Goal: Transaction & Acquisition: Purchase product/service

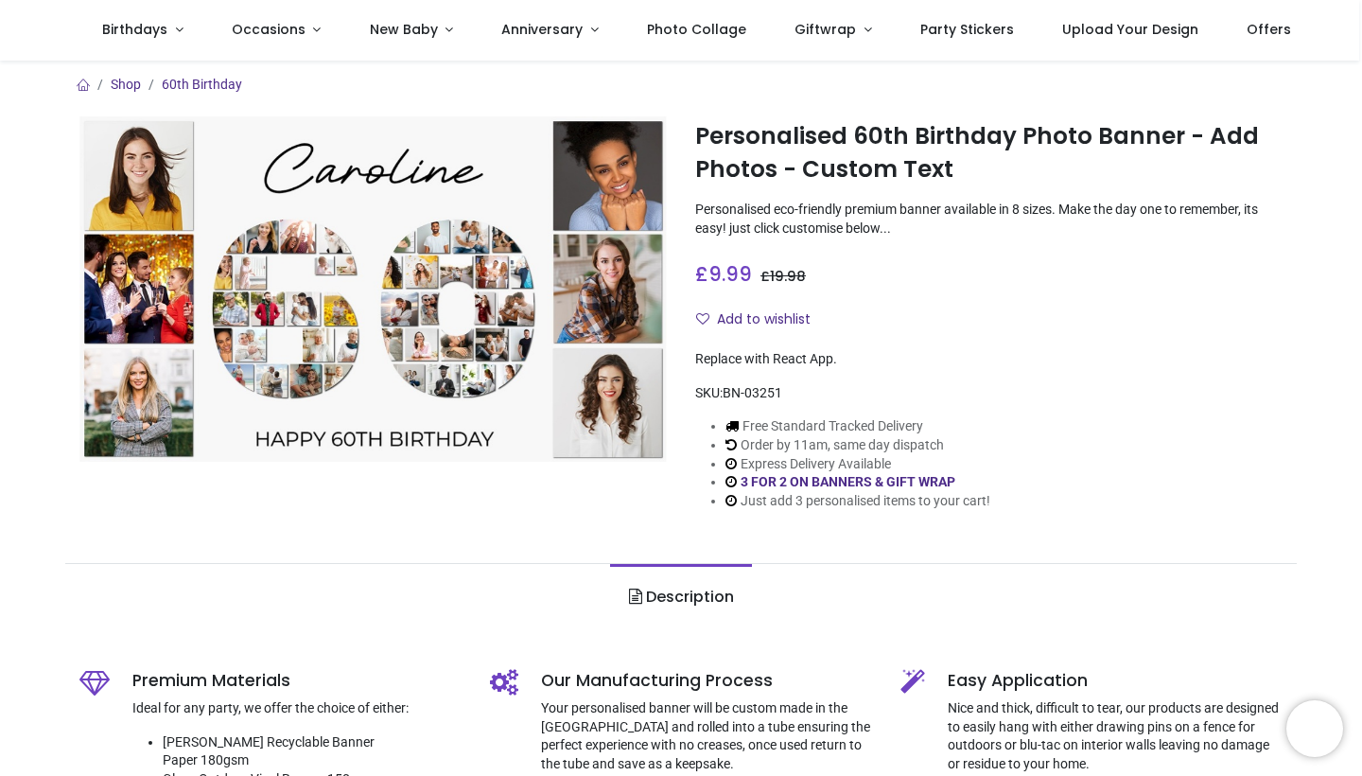
scroll to position [464, 0]
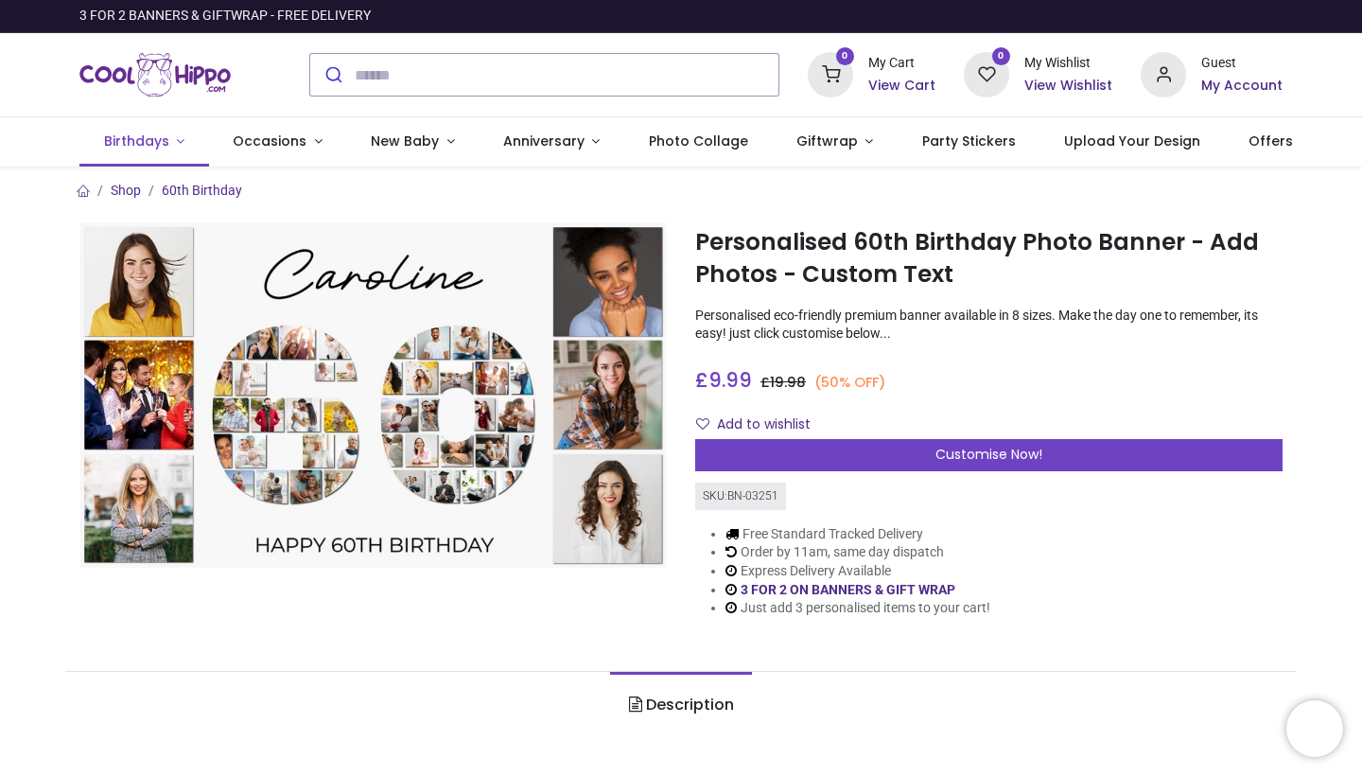
click at [127, 148] on span "Birthdays" at bounding box center [136, 141] width 65 height 19
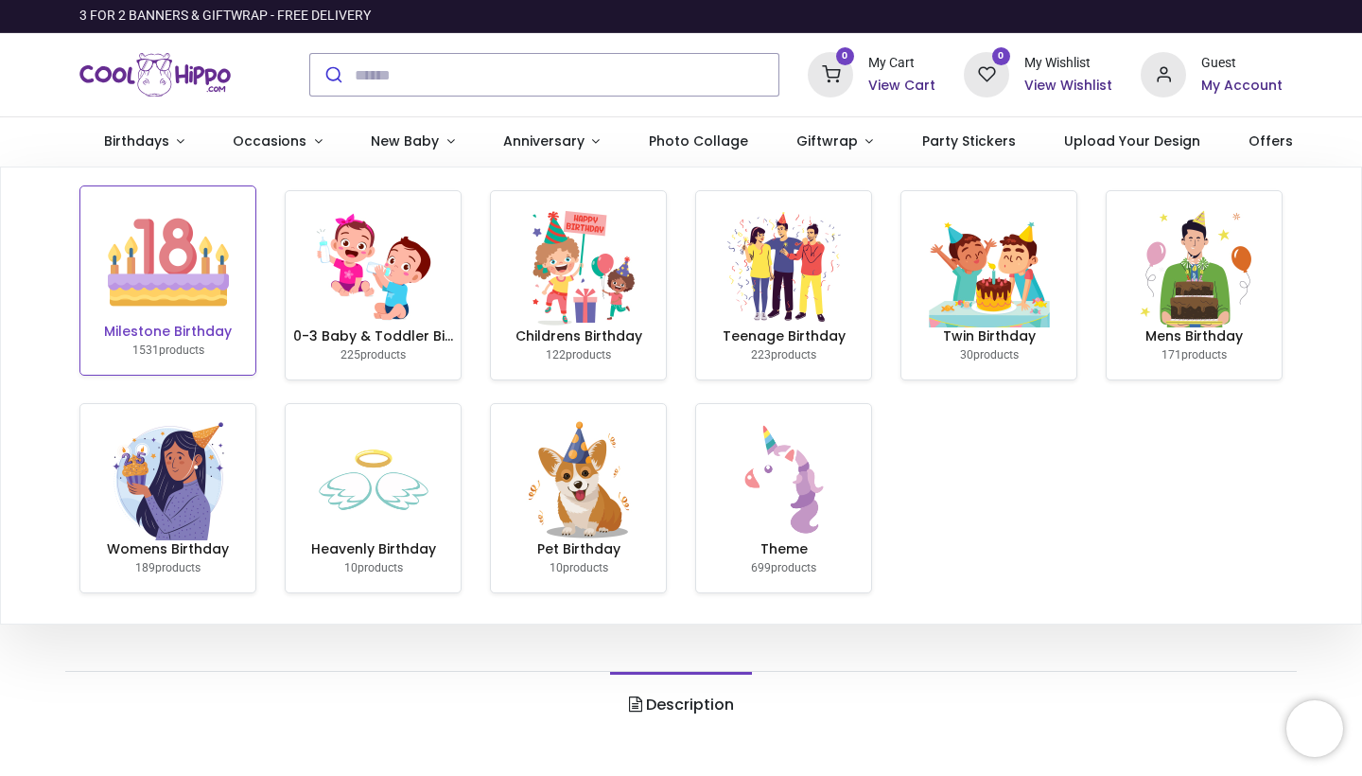
click at [170, 342] on link "Milestone Birthday 1531 products" at bounding box center [167, 280] width 175 height 188
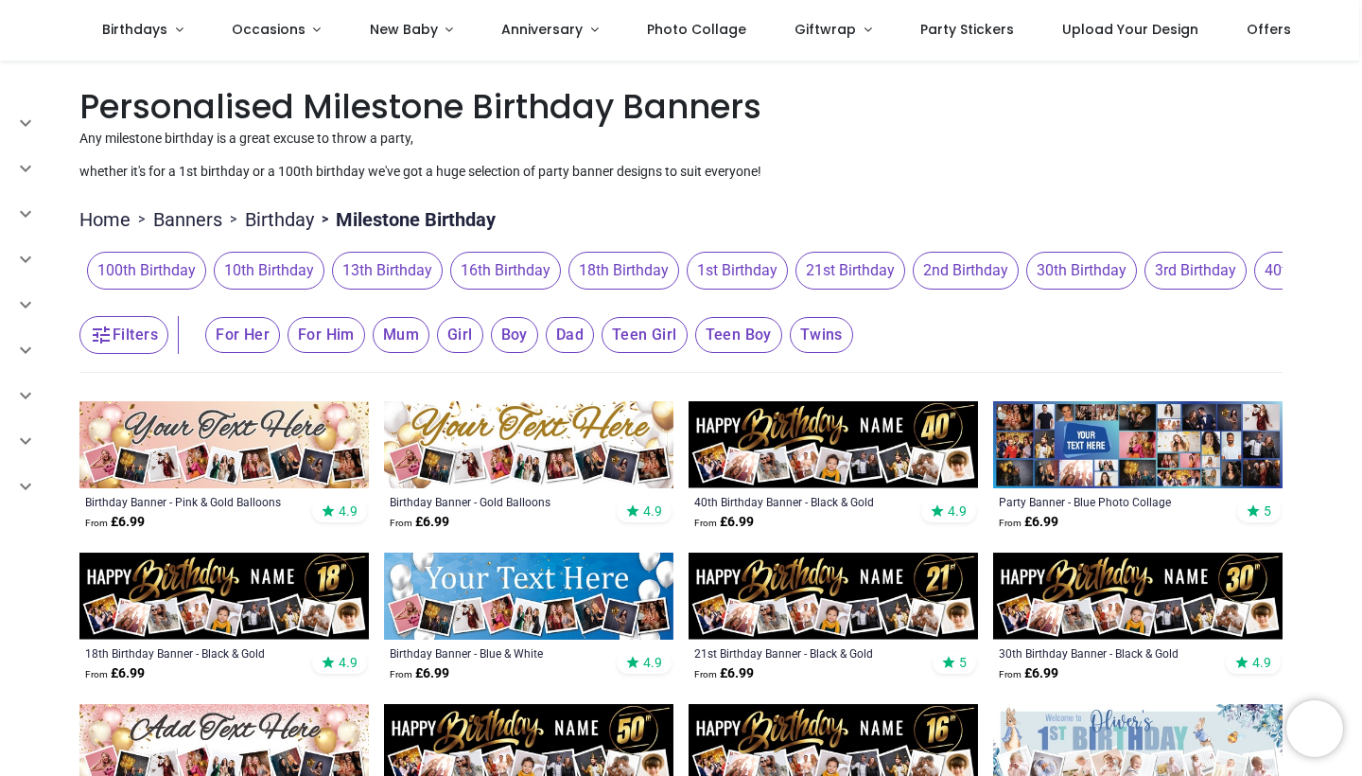
scroll to position [438, 0]
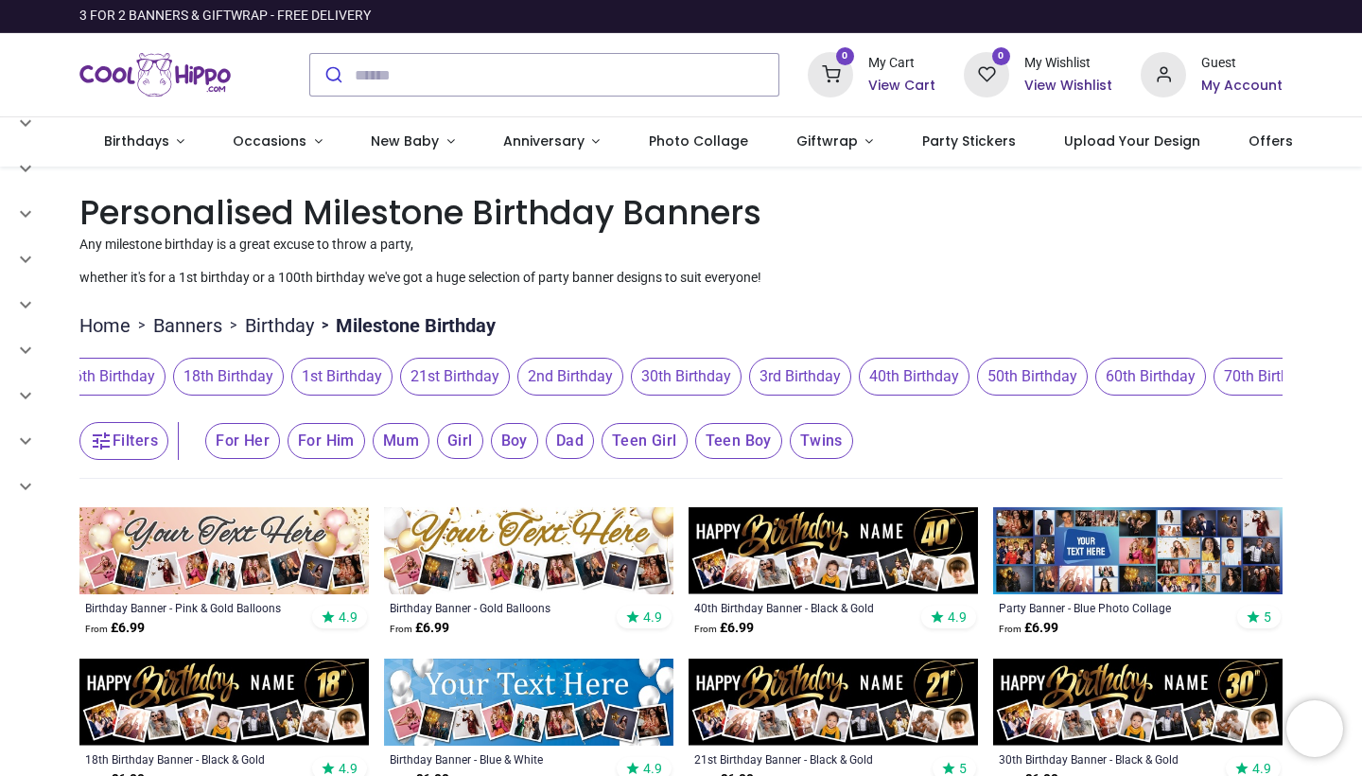
scroll to position [0, 461]
click at [1104, 363] on span "60th Birthday" at bounding box center [1085, 377] width 111 height 38
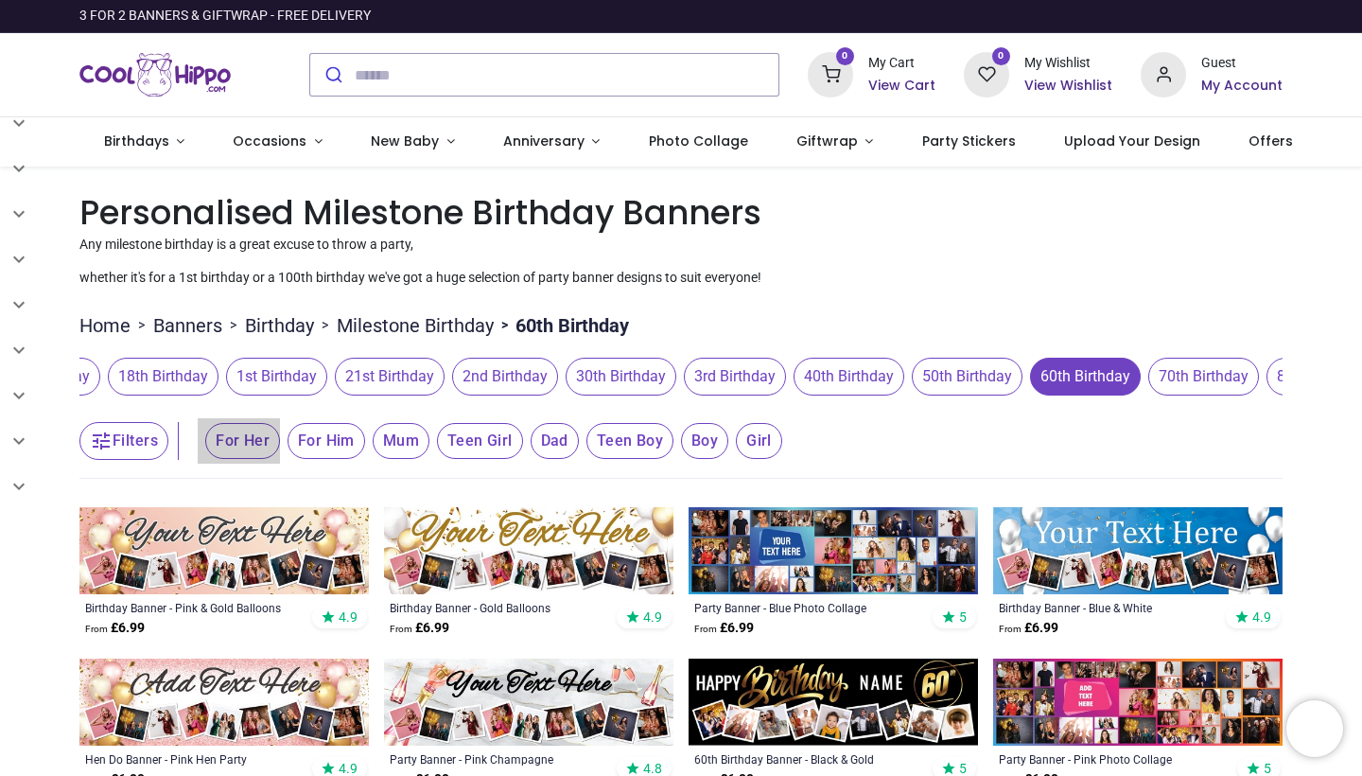
click at [253, 438] on span "For Her" at bounding box center [242, 441] width 75 height 36
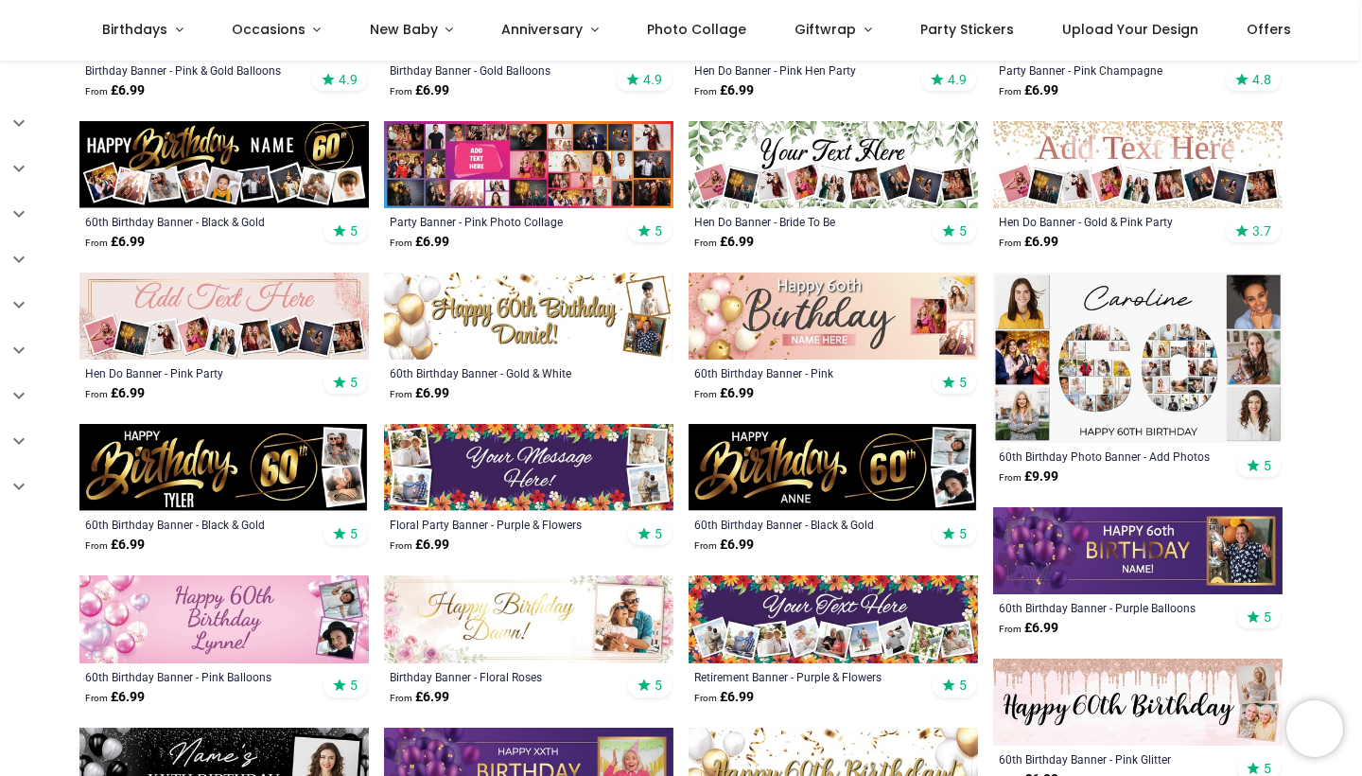
scroll to position [439, 0]
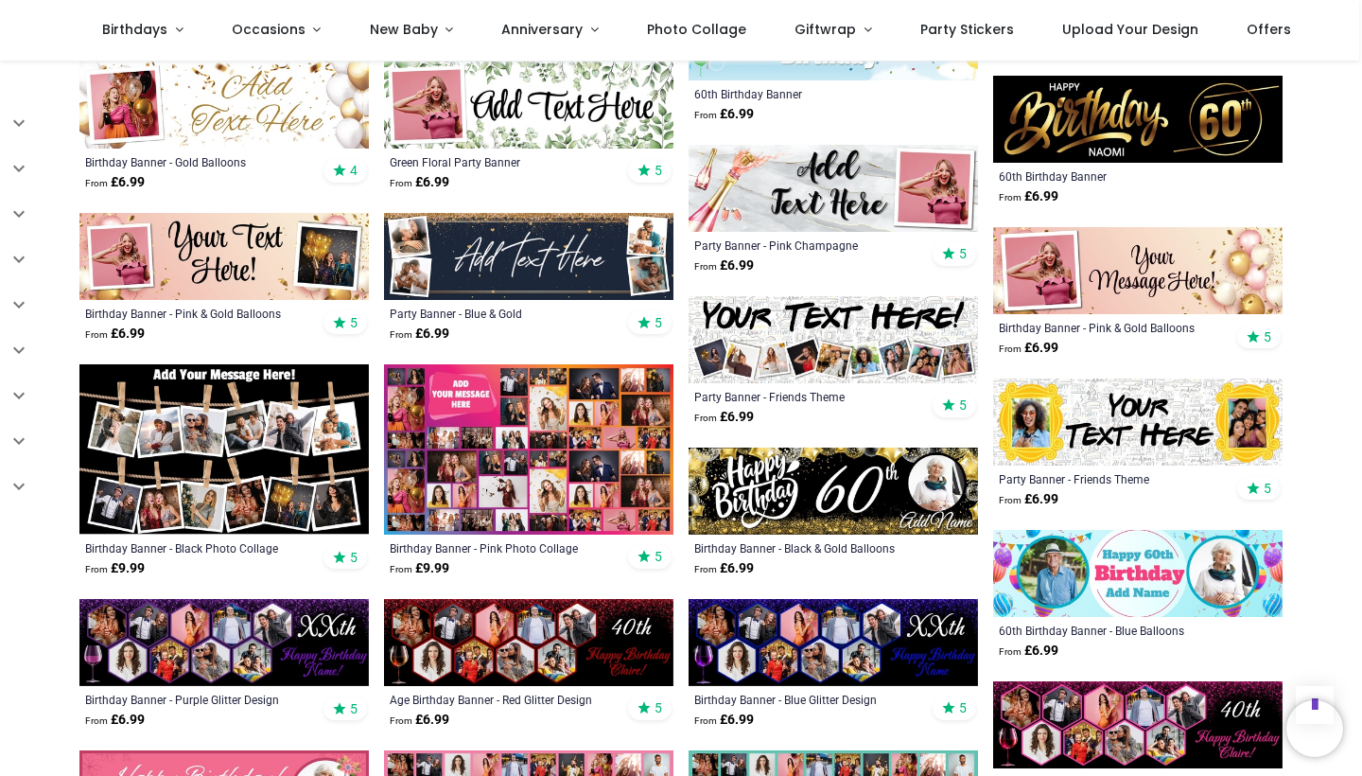
scroll to position [1705, 0]
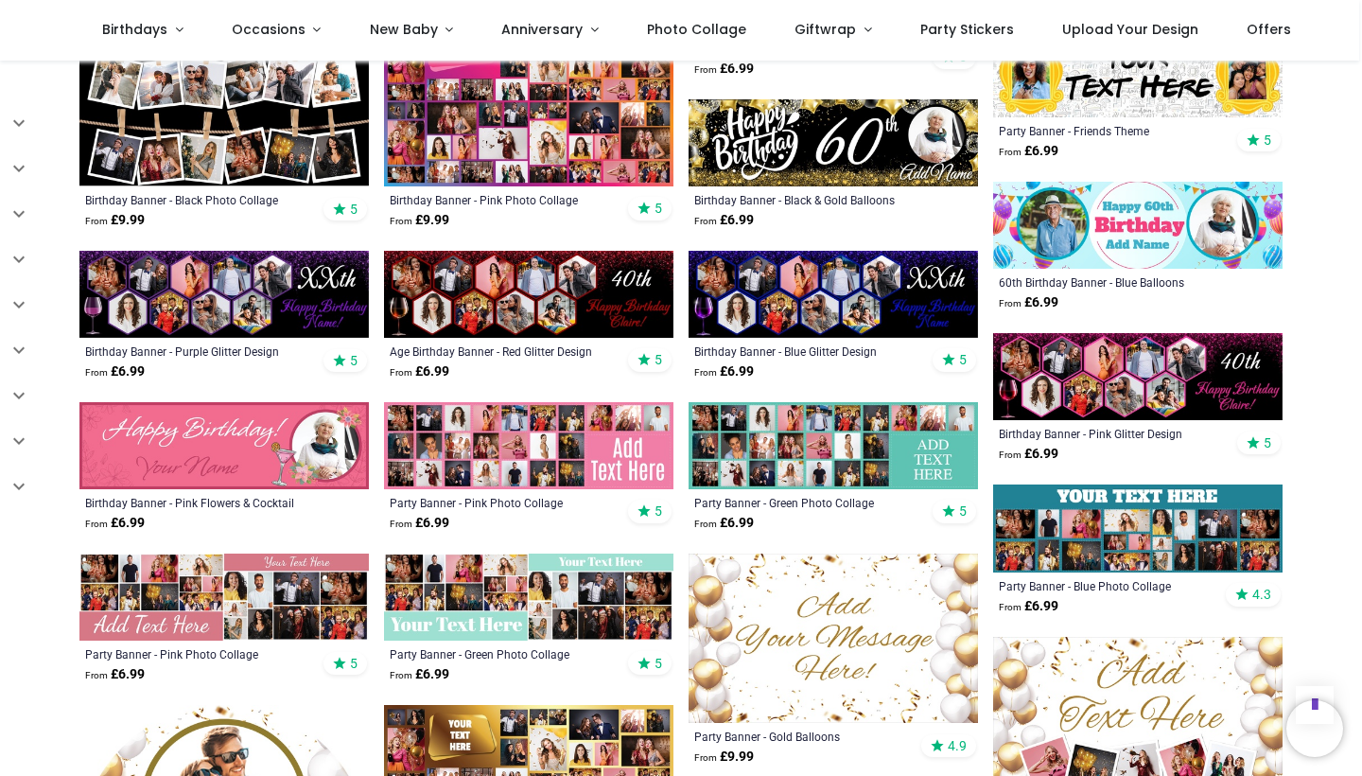
scroll to position [1924, 0]
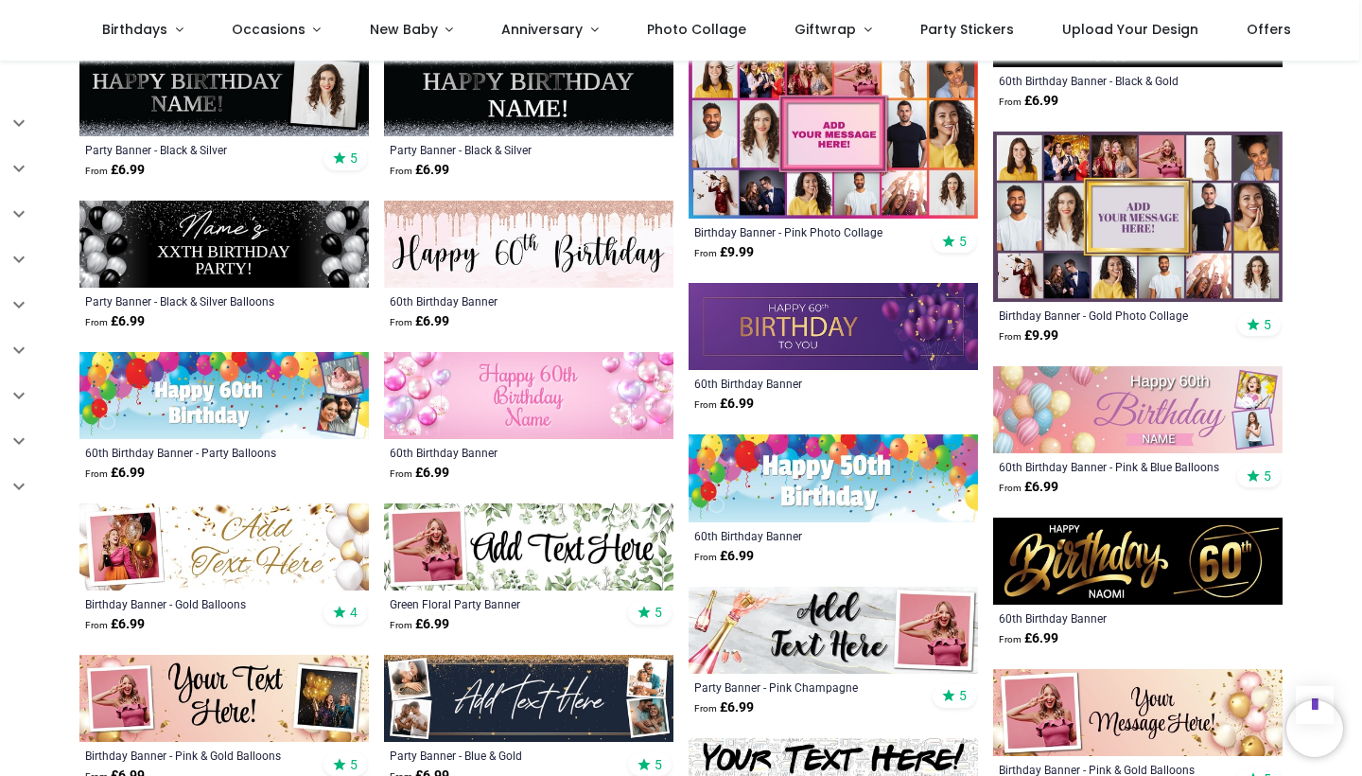
scroll to position [1235, 0]
